Goal: Task Accomplishment & Management: Use online tool/utility

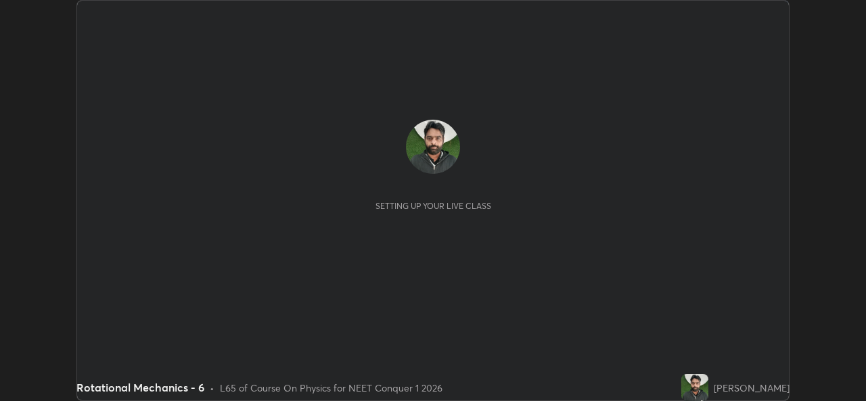
scroll to position [401, 866]
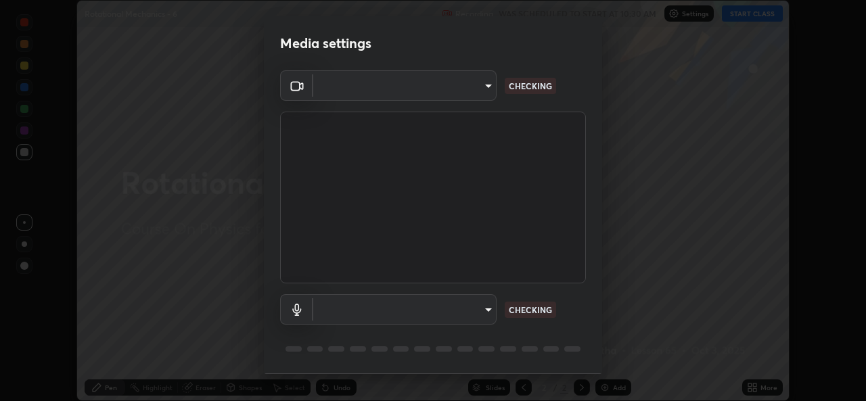
type input "a83bb134842fd6c46cae91b6313aa5efba961fee809e7364c6ef7c36ed00ea69"
type input "default"
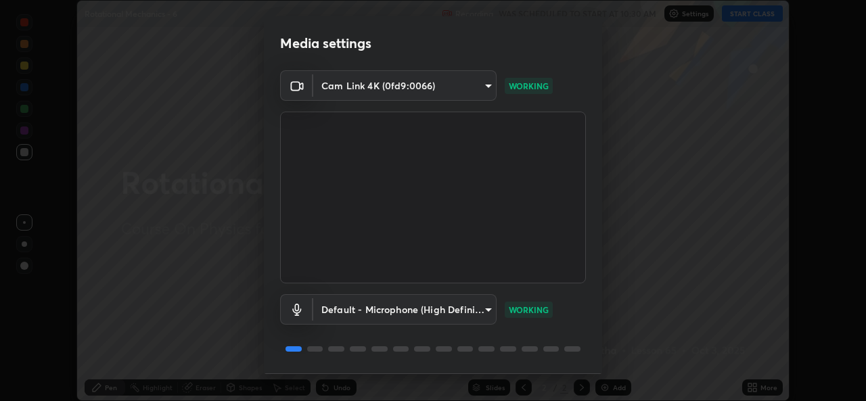
scroll to position [43, 0]
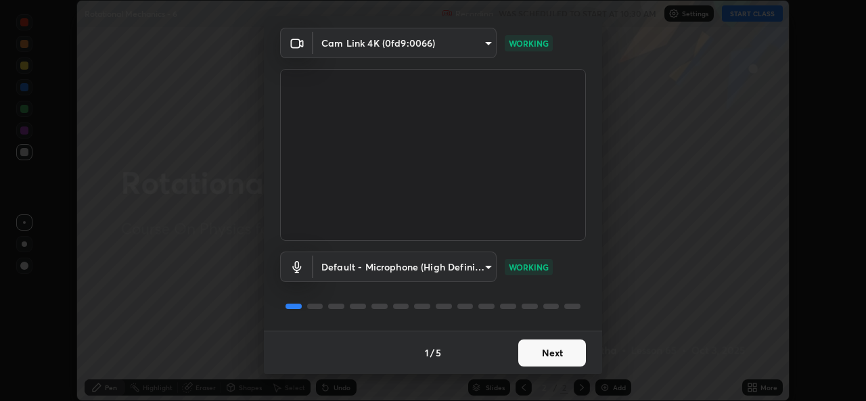
click at [558, 351] on button "Next" at bounding box center [553, 353] width 68 height 27
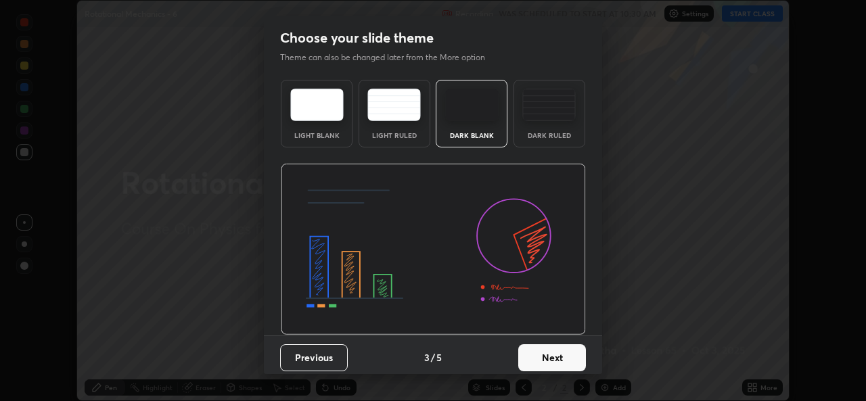
click at [557, 354] on button "Next" at bounding box center [553, 358] width 68 height 27
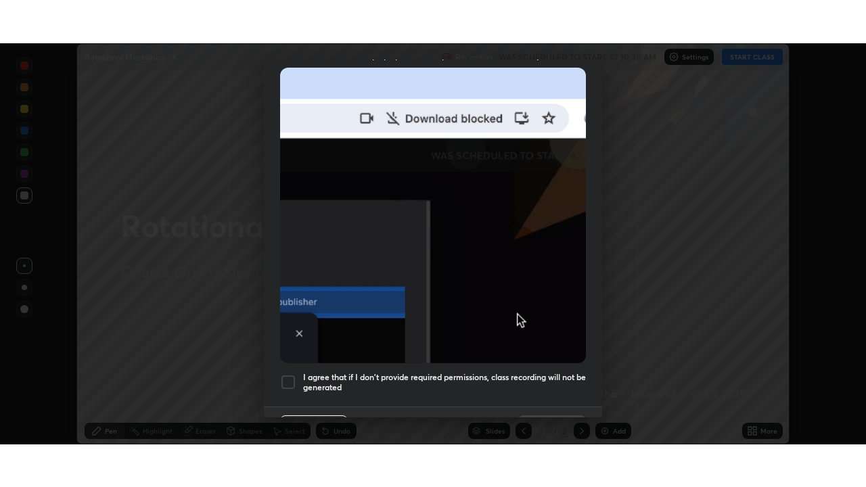
scroll to position [319, 0]
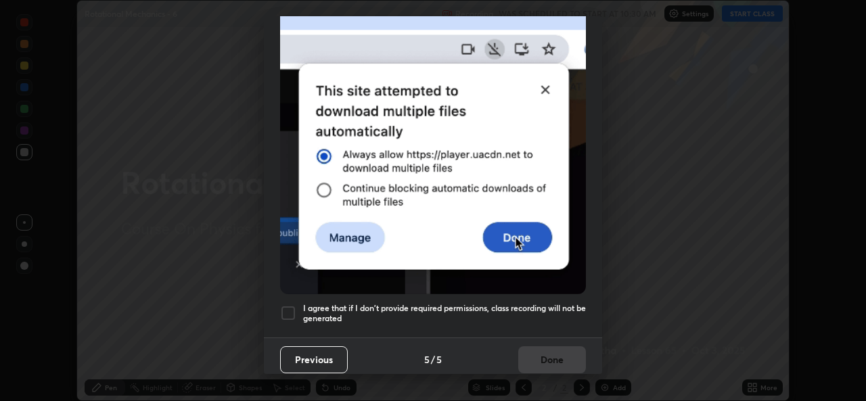
click at [536, 303] on h5 "I agree that if I don't provide required permissions, class recording will not …" at bounding box center [444, 313] width 283 height 21
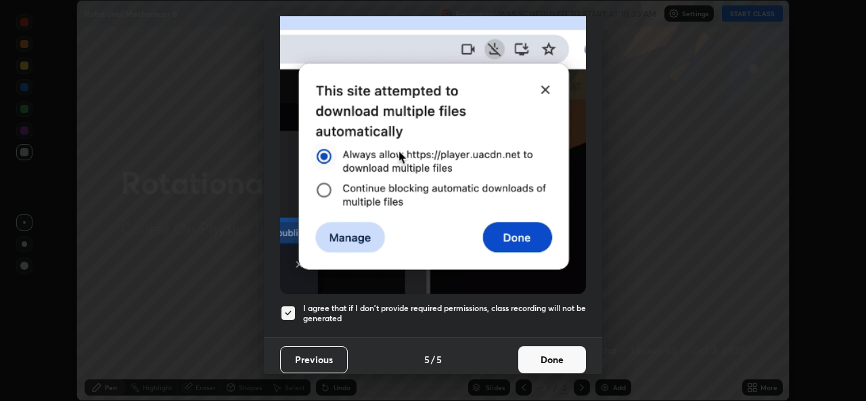
click at [536, 347] on button "Done" at bounding box center [553, 360] width 68 height 27
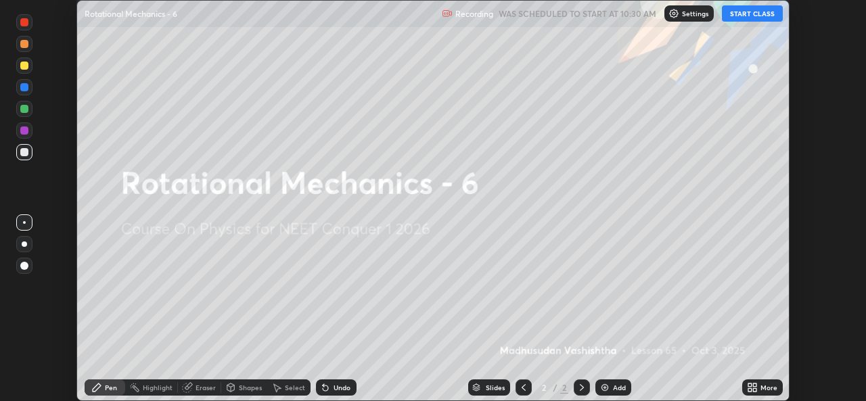
click at [762, 12] on button "START CLASS" at bounding box center [752, 13] width 61 height 16
click at [613, 391] on div "Add" at bounding box center [619, 387] width 13 height 7
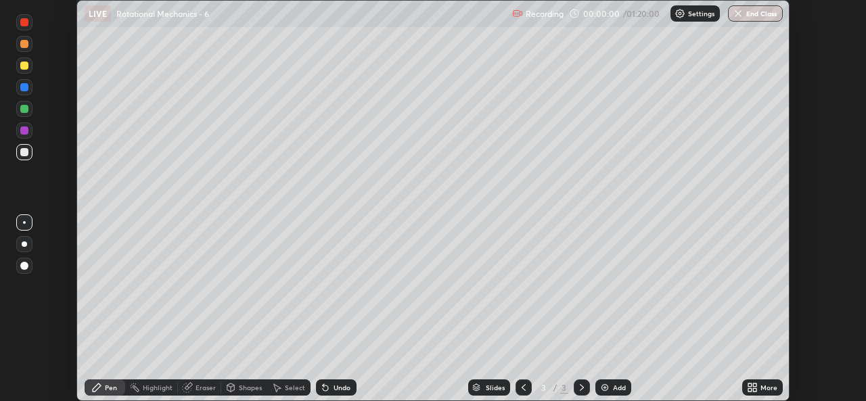
click at [755, 385] on icon at bounding box center [754, 385] width 3 height 3
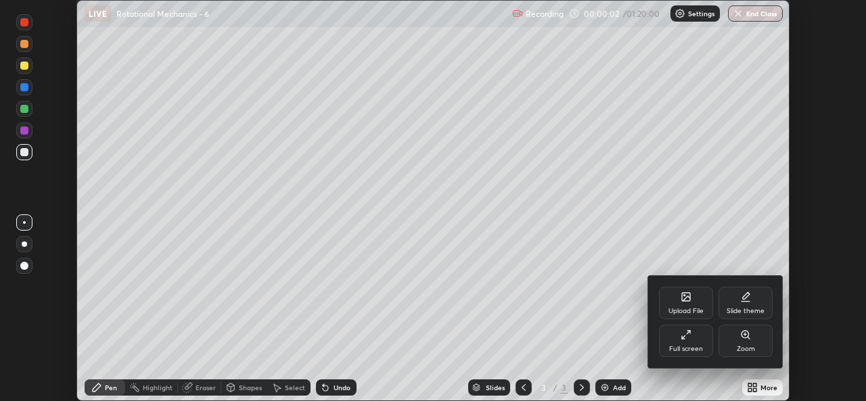
click at [692, 337] on div "Full screen" at bounding box center [686, 341] width 54 height 32
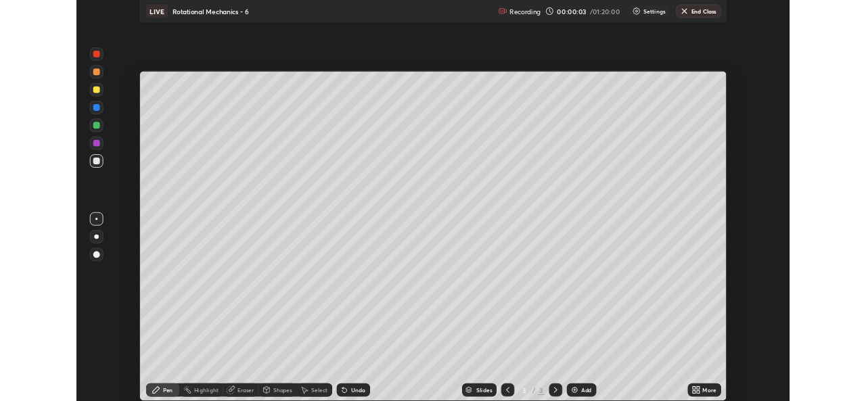
scroll to position [487, 866]
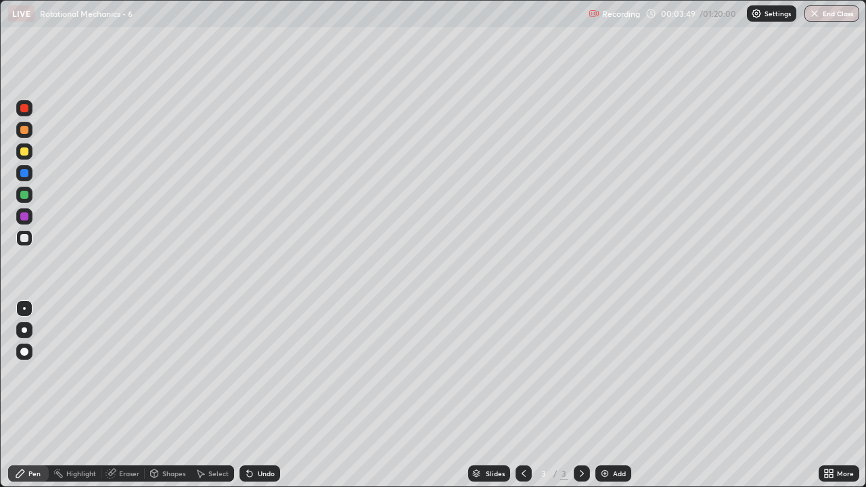
click at [12, 401] on div "Erase all" at bounding box center [24, 243] width 32 height 433
click at [129, 401] on div "Eraser" at bounding box center [123, 474] width 43 height 16
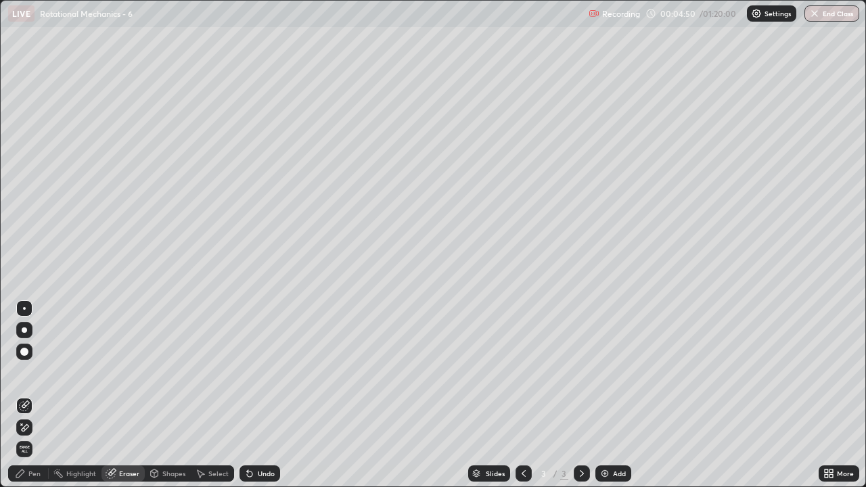
click at [32, 401] on div "Pen" at bounding box center [34, 473] width 12 height 7
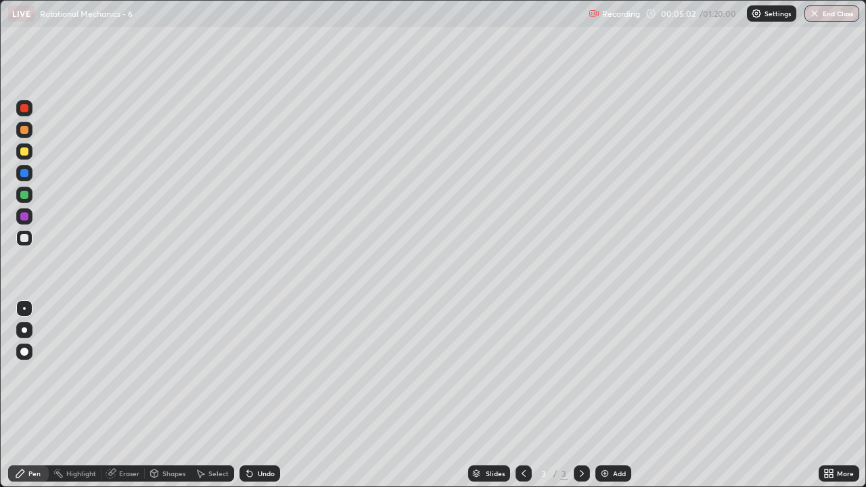
click at [129, 401] on div "Eraser" at bounding box center [129, 473] width 20 height 7
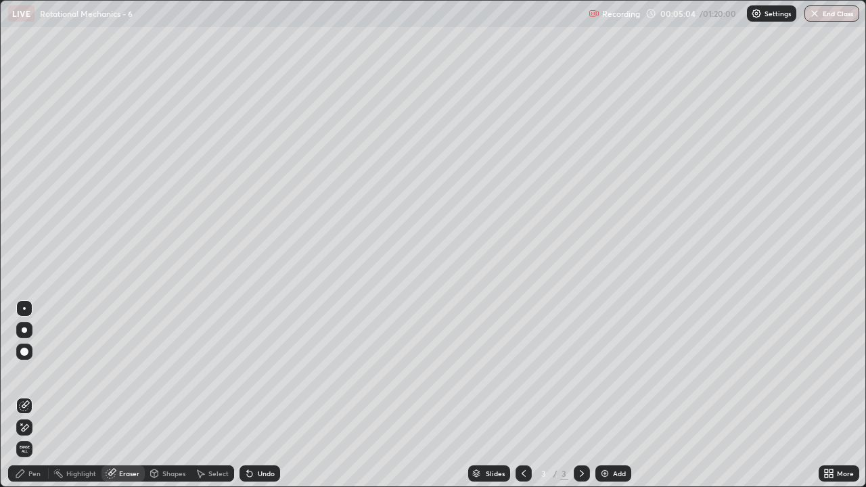
click at [37, 401] on div "Pen" at bounding box center [28, 474] width 41 height 16
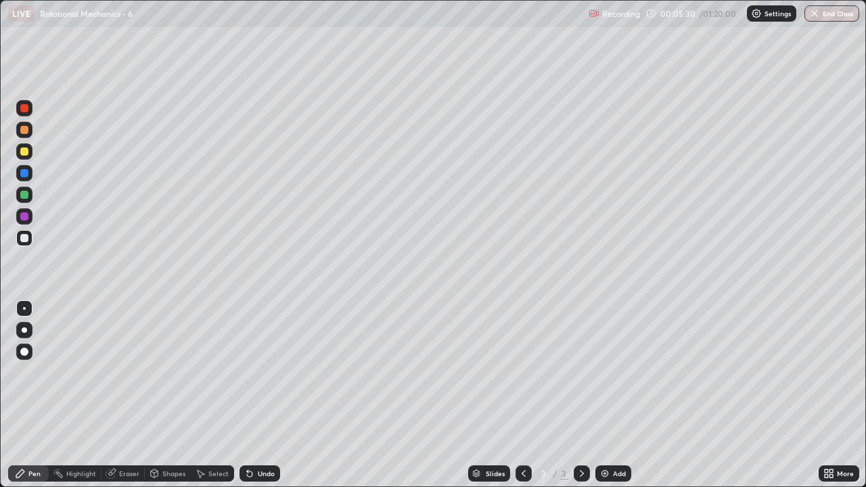
click at [128, 401] on div "Eraser" at bounding box center [129, 473] width 20 height 7
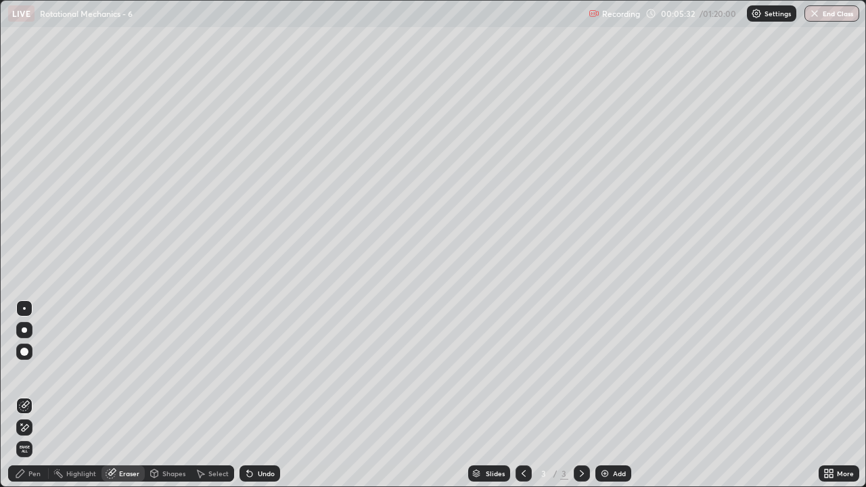
click at [36, 401] on div "Pen" at bounding box center [34, 473] width 12 height 7
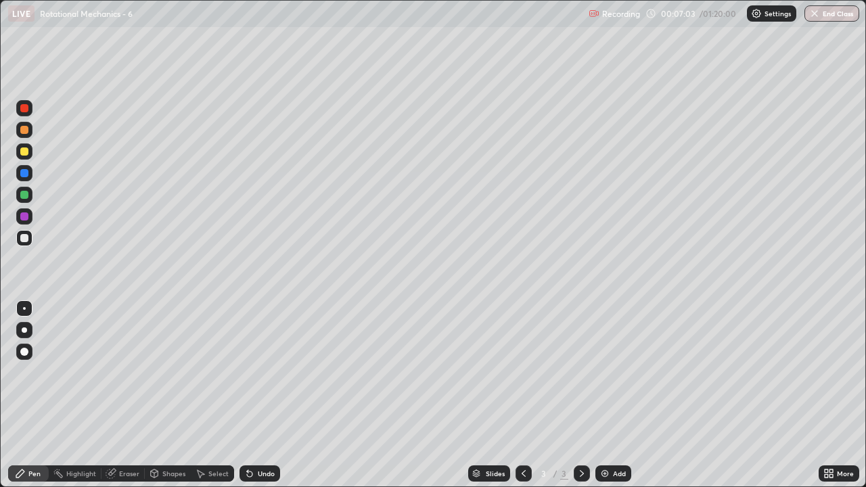
click at [131, 401] on div "Eraser" at bounding box center [129, 473] width 20 height 7
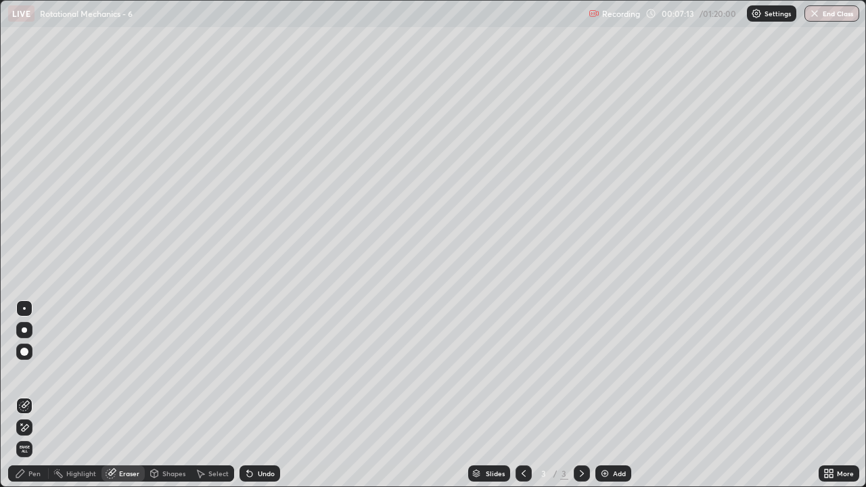
click at [125, 401] on div "Eraser" at bounding box center [123, 474] width 43 height 16
click at [32, 401] on div "Pen" at bounding box center [28, 474] width 41 height 16
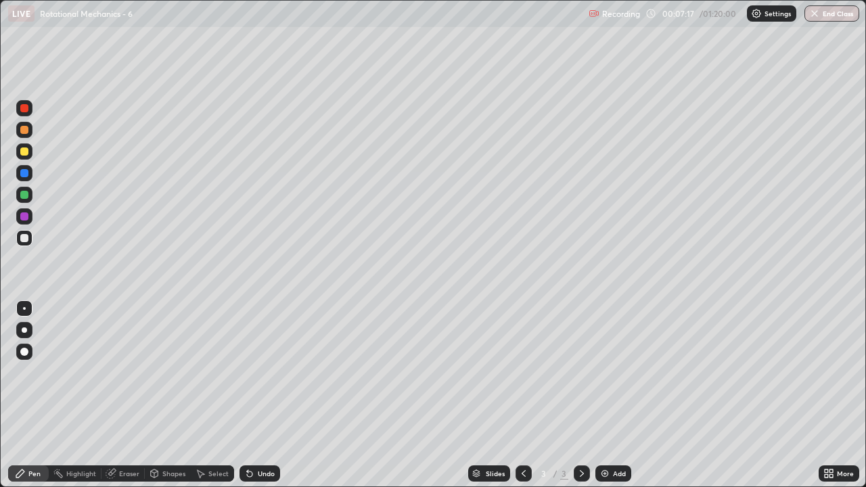
click at [124, 401] on div "Eraser" at bounding box center [129, 473] width 20 height 7
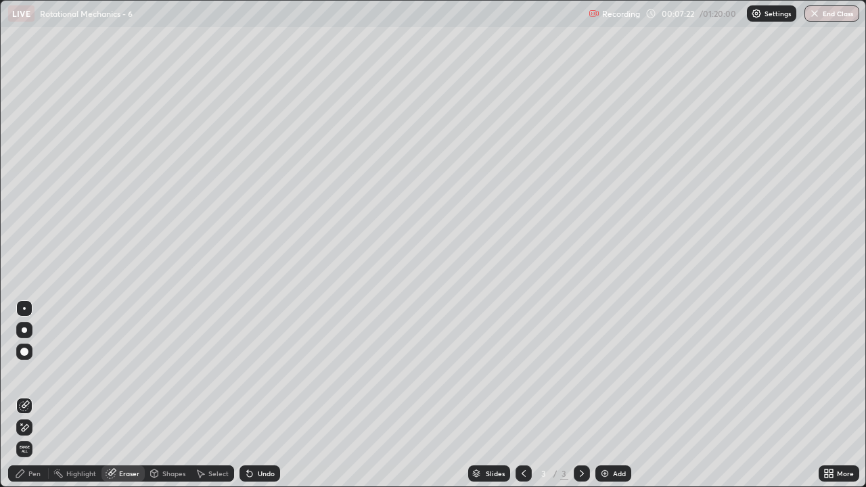
click at [29, 401] on div "Pen" at bounding box center [28, 474] width 41 height 16
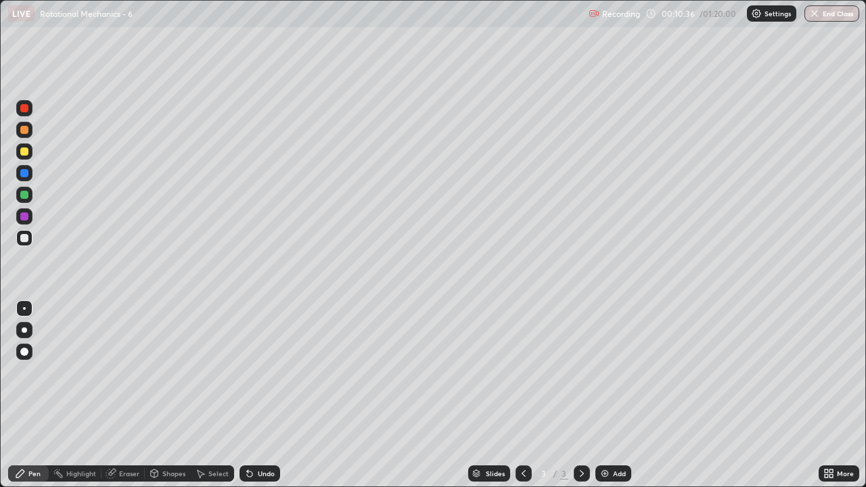
click at [616, 401] on div "Add" at bounding box center [619, 473] width 13 height 7
click at [611, 401] on div "Add" at bounding box center [614, 474] width 36 height 16
click at [523, 401] on icon at bounding box center [524, 473] width 11 height 11
click at [614, 401] on div "Add" at bounding box center [619, 473] width 13 height 7
click at [523, 401] on icon at bounding box center [524, 473] width 11 height 11
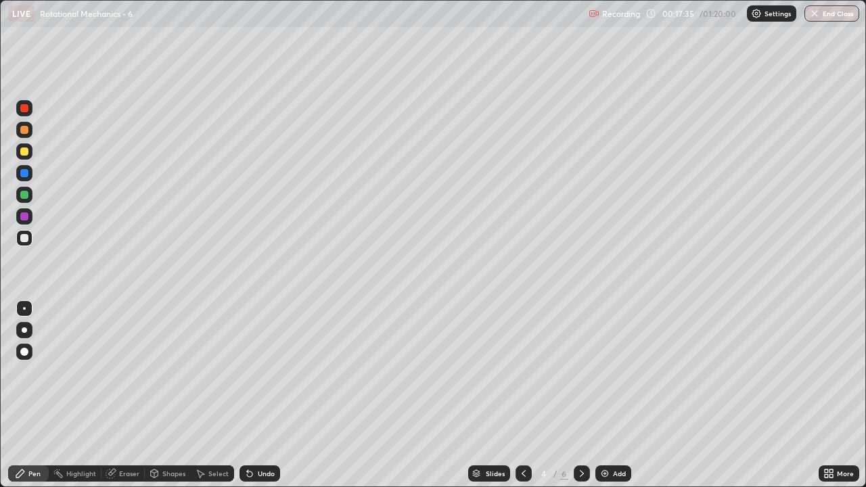
click at [581, 401] on div at bounding box center [582, 474] width 16 height 16
click at [581, 401] on icon at bounding box center [582, 473] width 11 height 11
click at [618, 401] on div "Add" at bounding box center [614, 474] width 36 height 16
click at [605, 401] on img at bounding box center [605, 473] width 11 height 11
click at [521, 401] on icon at bounding box center [524, 473] width 11 height 11
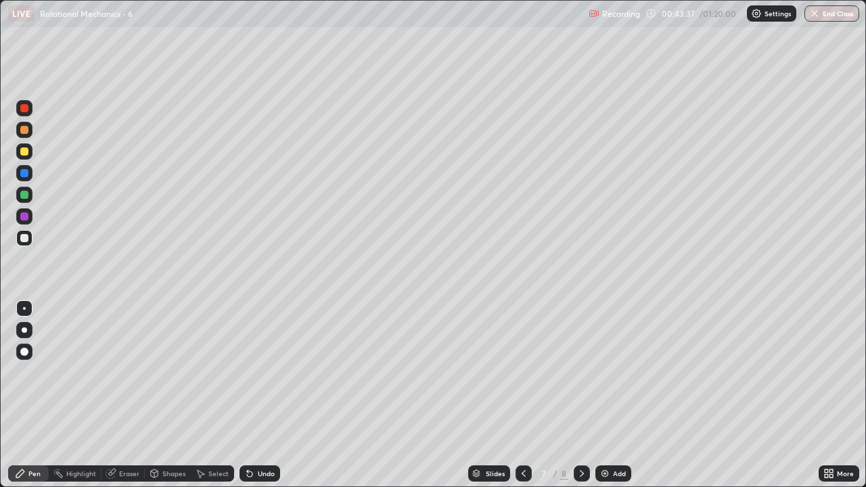
click at [524, 401] on icon at bounding box center [524, 473] width 11 height 11
click at [522, 401] on icon at bounding box center [524, 473] width 4 height 7
click at [523, 401] on icon at bounding box center [524, 473] width 11 height 11
click at [582, 401] on icon at bounding box center [582, 473] width 11 height 11
click at [581, 401] on icon at bounding box center [582, 473] width 11 height 11
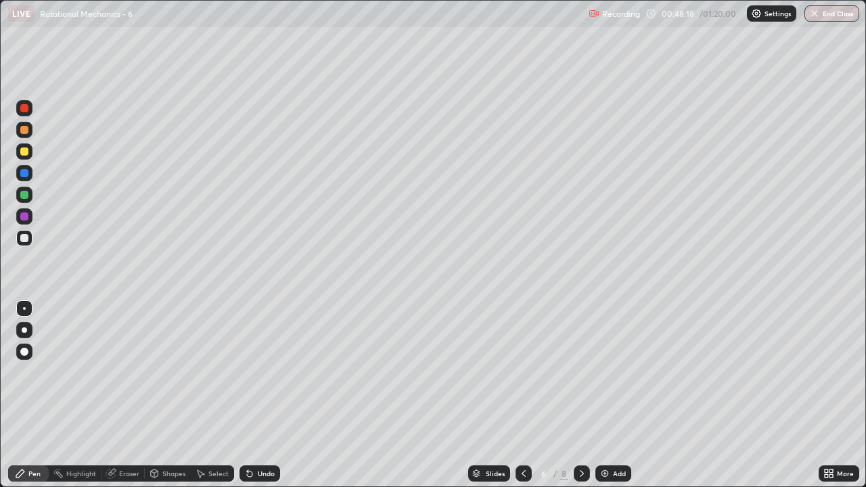
click at [581, 401] on icon at bounding box center [582, 473] width 11 height 11
click at [586, 401] on icon at bounding box center [582, 473] width 11 height 11
click at [619, 401] on div "Add" at bounding box center [619, 473] width 13 height 7
click at [611, 401] on div "Add" at bounding box center [614, 474] width 36 height 16
click at [612, 401] on div "Add" at bounding box center [614, 474] width 36 height 16
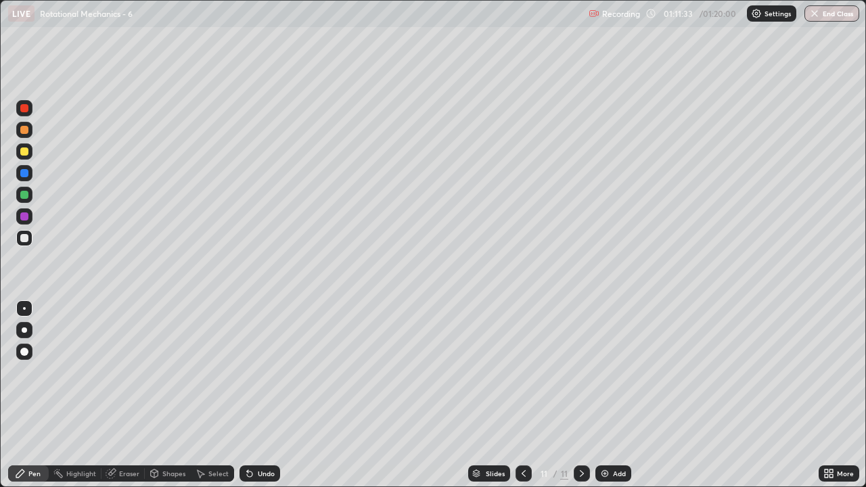
click at [838, 15] on button "End Class" at bounding box center [832, 13] width 55 height 16
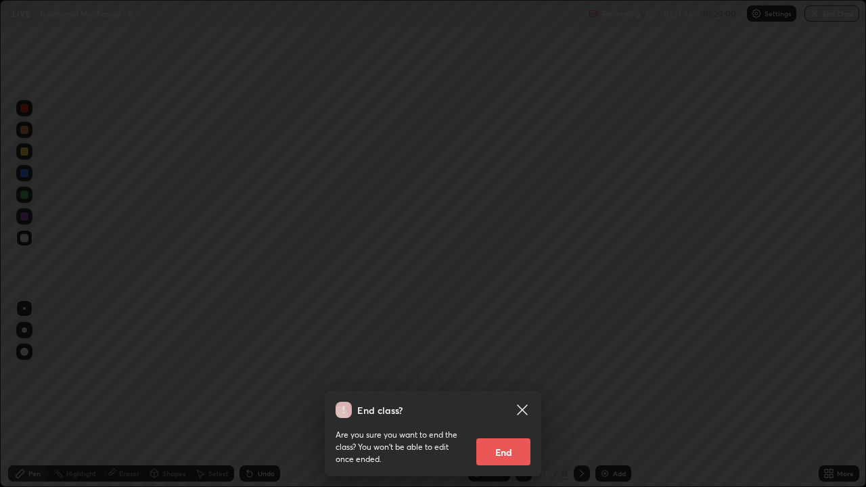
click at [509, 401] on button "End" at bounding box center [504, 452] width 54 height 27
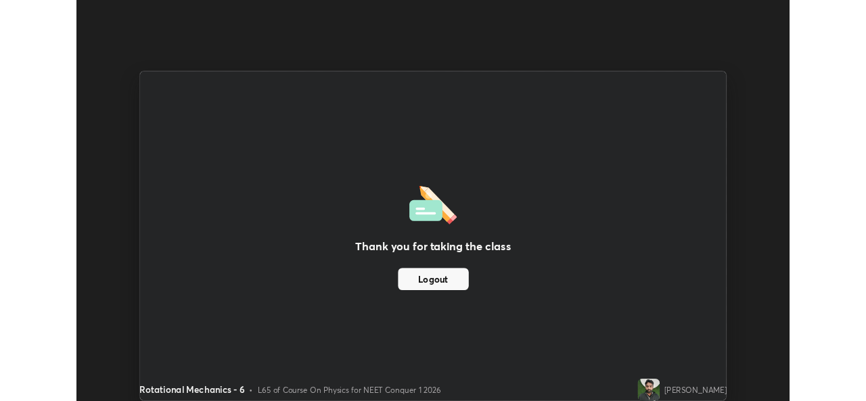
scroll to position [67292, 66827]
